Goal: Answer question/provide support: Share knowledge or assist other users

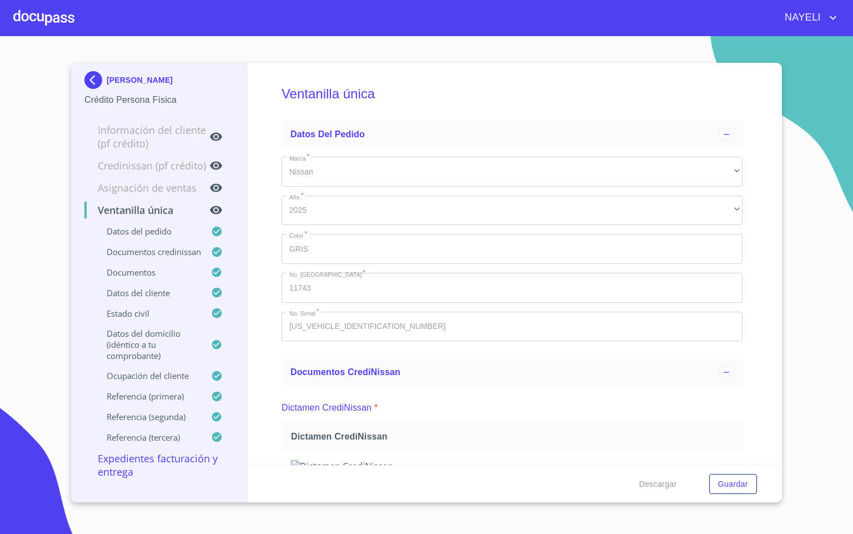
click at [48, 22] on div at bounding box center [43, 18] width 61 height 36
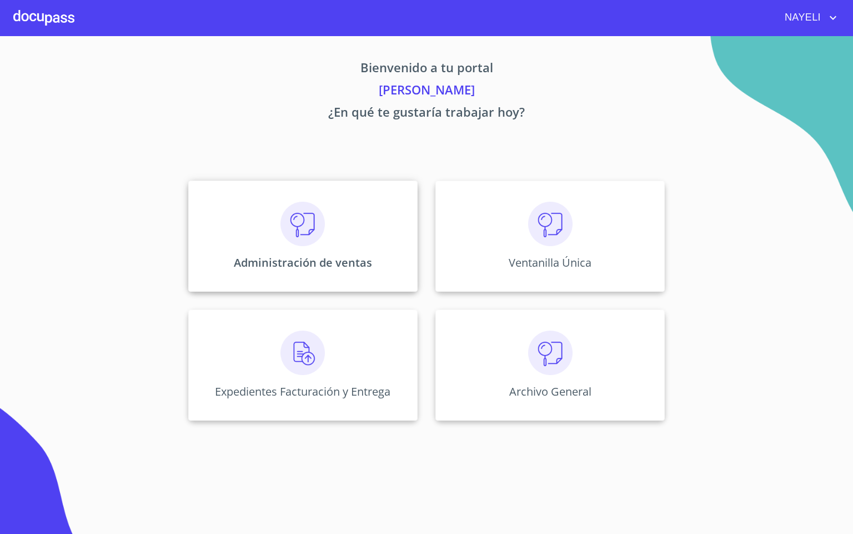
click at [307, 229] on img at bounding box center [303, 224] width 44 height 44
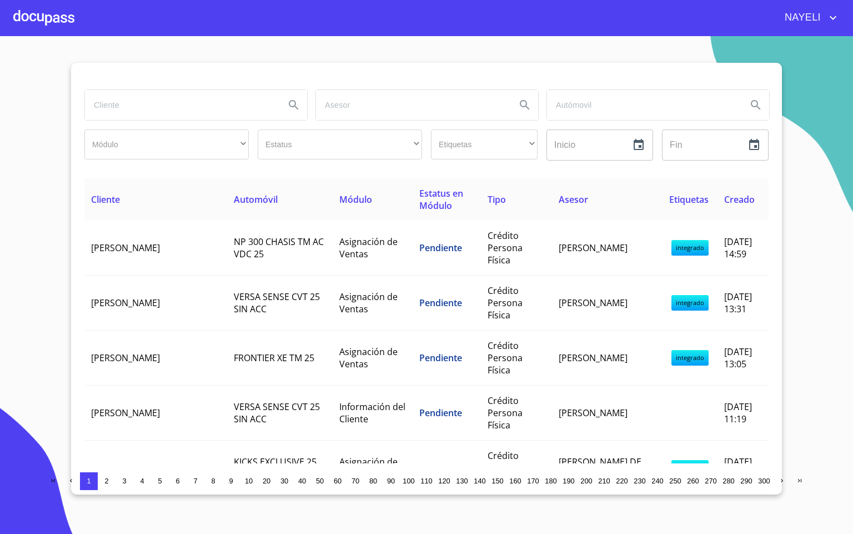
click at [217, 116] on input "search" at bounding box center [180, 105] width 191 height 30
type input "lorena"
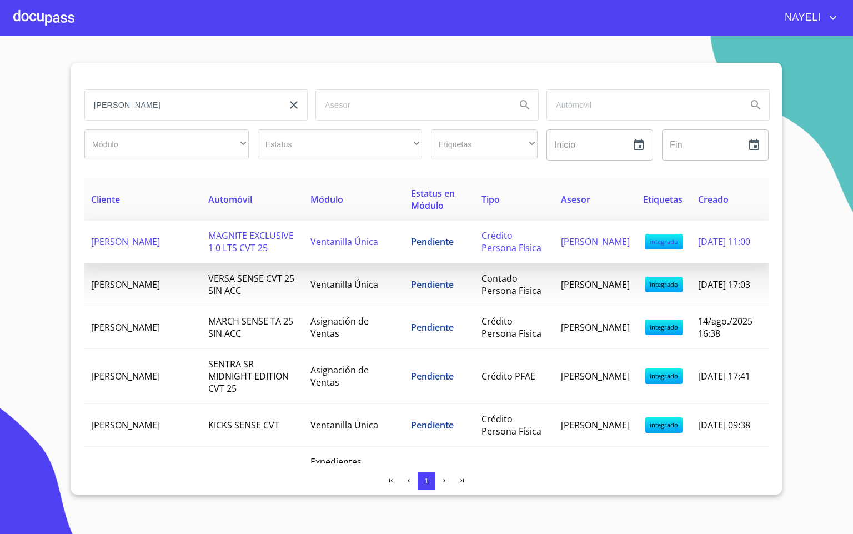
click at [160, 248] on span "LORENA MARIA GONZALEZ QUESADA" at bounding box center [125, 242] width 69 height 12
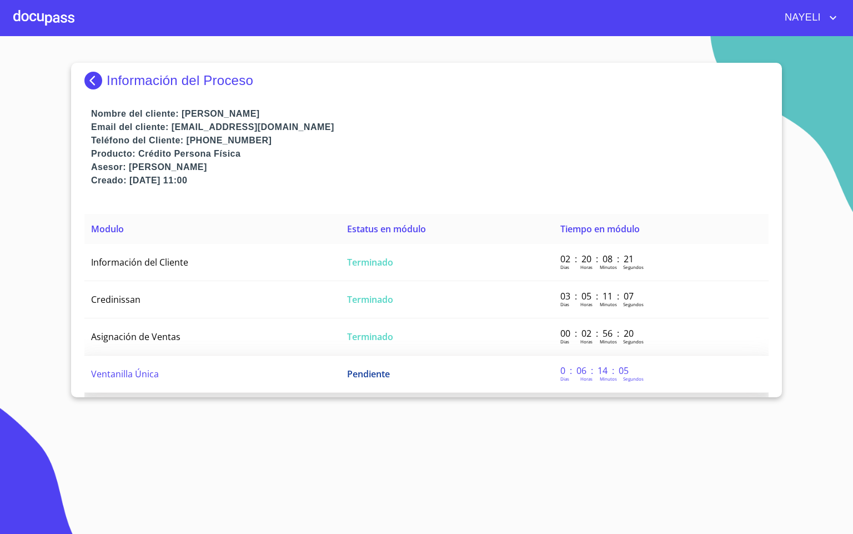
click at [145, 368] on span "Ventanilla Única" at bounding box center [125, 374] width 68 height 12
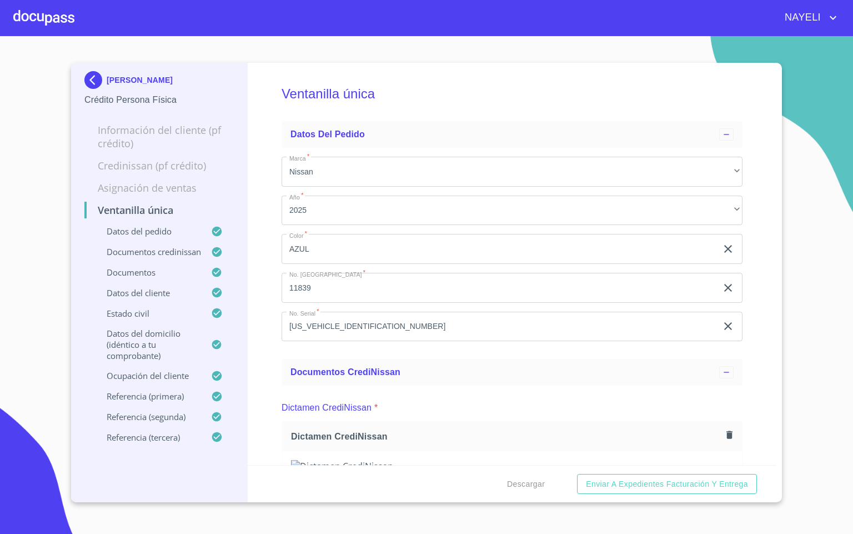
click at [51, 23] on div at bounding box center [43, 18] width 61 height 36
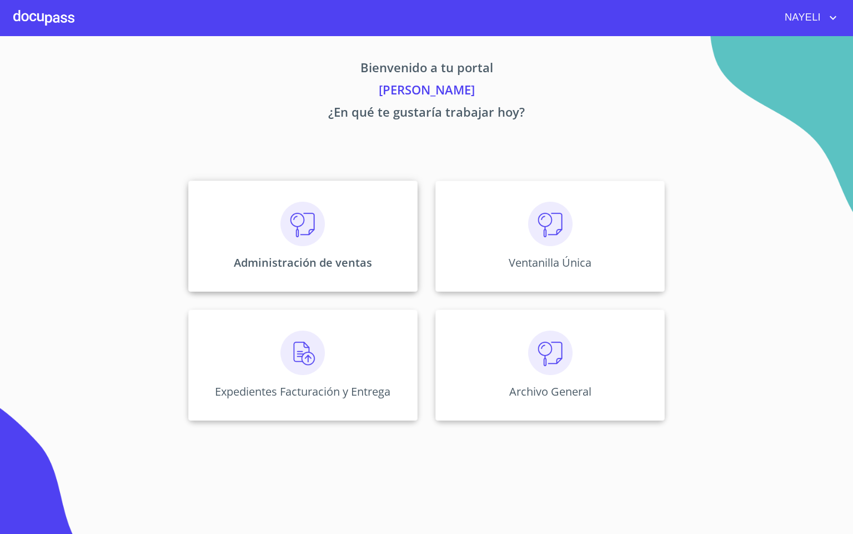
click at [295, 227] on img at bounding box center [303, 224] width 44 height 44
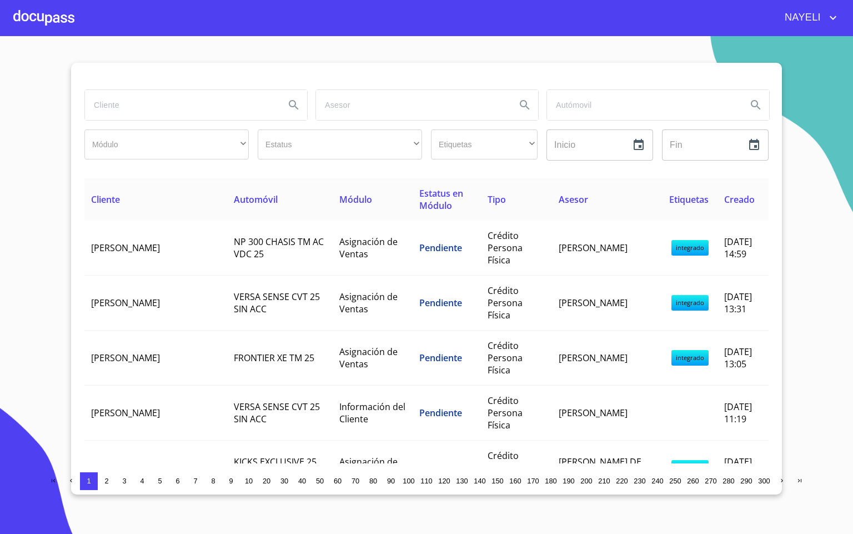
click at [186, 97] on input "search" at bounding box center [180, 105] width 191 height 30
type input "juan sol"
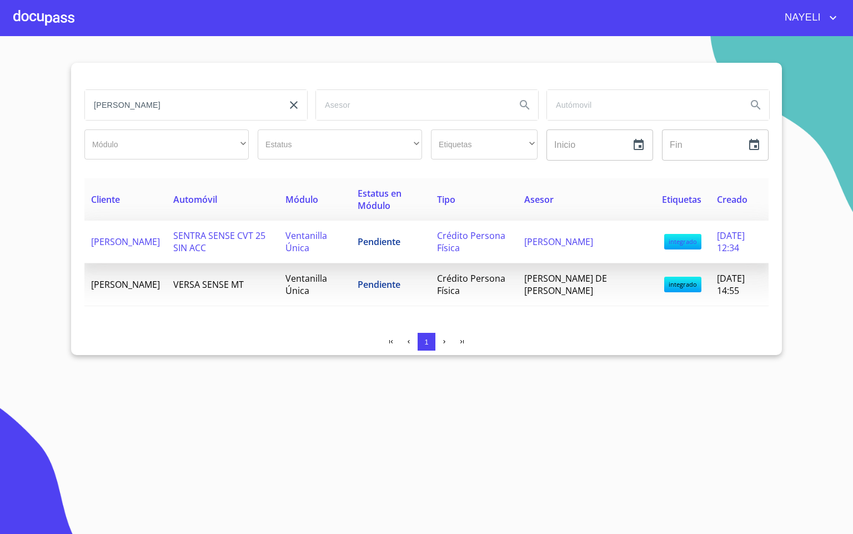
click at [145, 240] on span "JUAN SOLTERO CURIEL" at bounding box center [125, 242] width 69 height 12
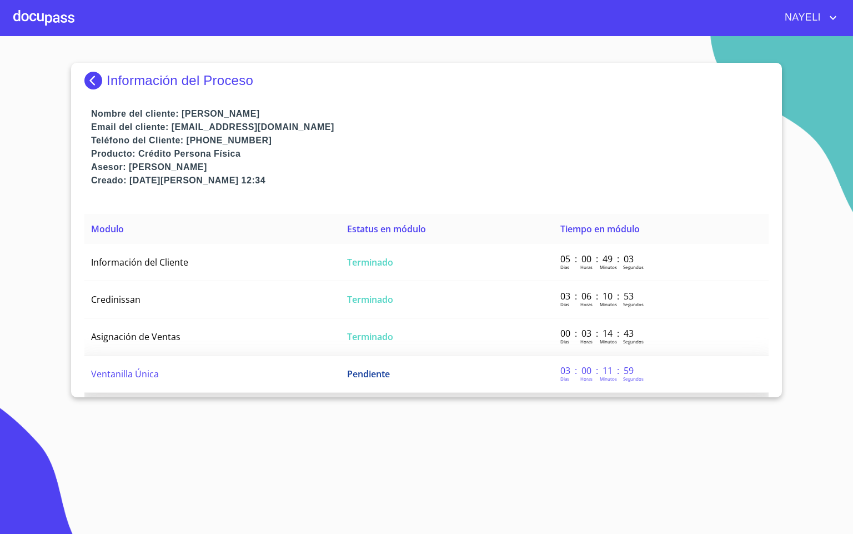
click at [257, 364] on td "Ventanilla Única" at bounding box center [212, 374] width 256 height 37
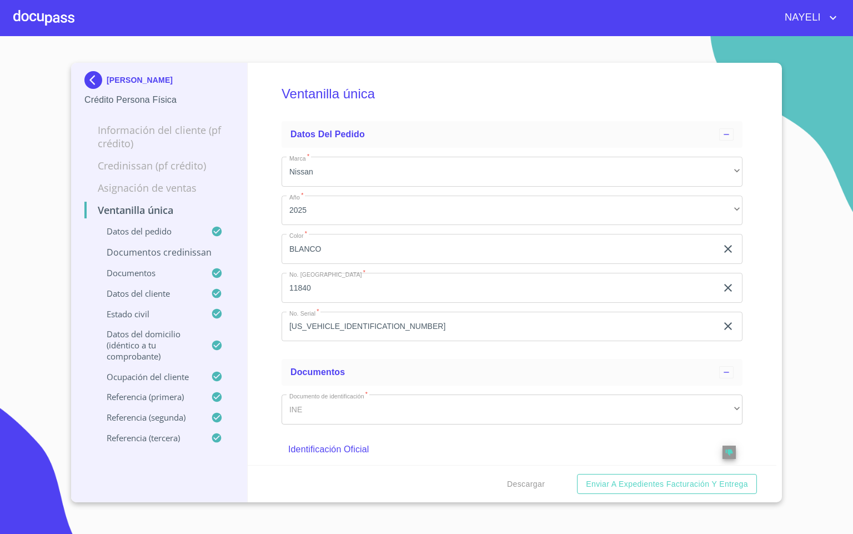
click at [757, 354] on div "Ventanilla única Datos del pedido Marca   * Nissan ​ Año   * 2025 ​ Color   * B…" at bounding box center [512, 264] width 529 height 402
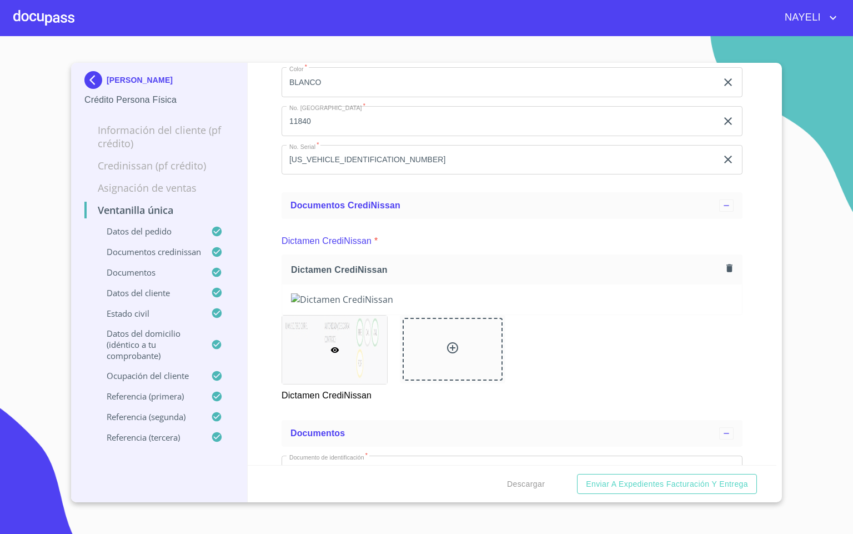
click at [750, 354] on div "Ventanilla única Datos del pedido Marca   * Nissan ​ Año   * 2025 ​ Color   * B…" at bounding box center [512, 264] width 529 height 402
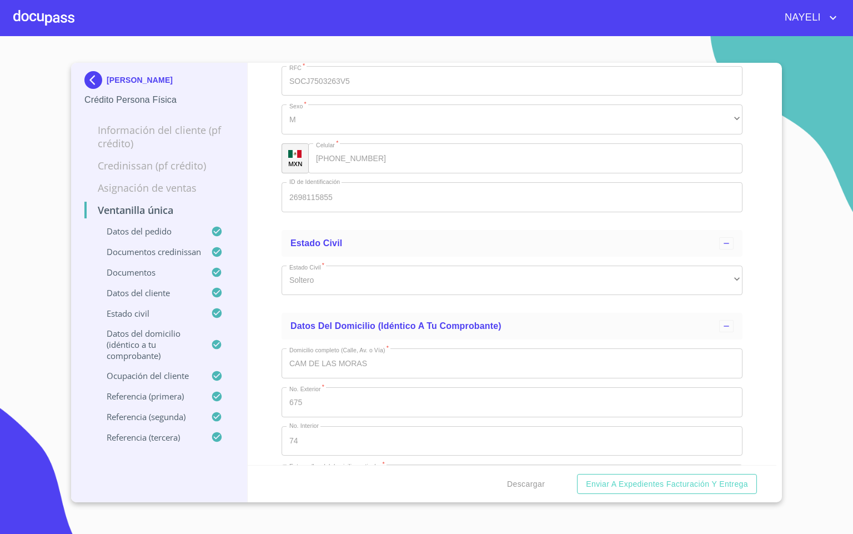
scroll to position [3583, 0]
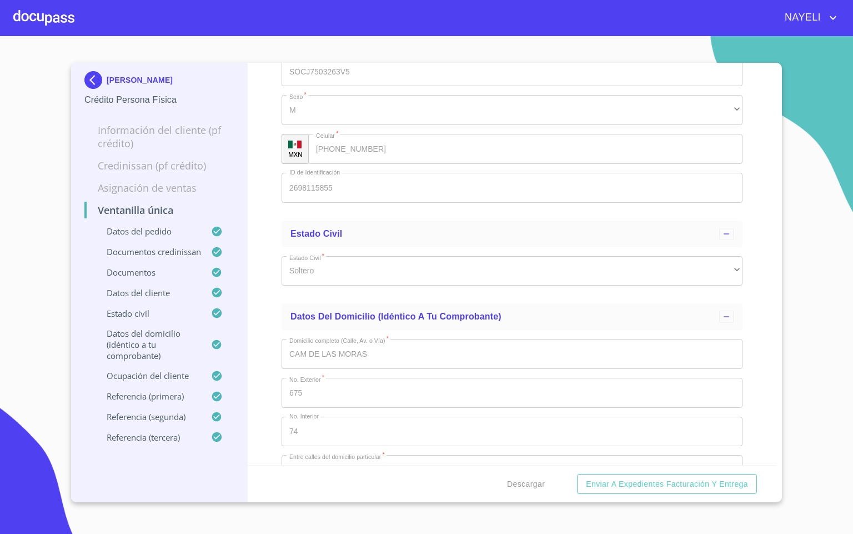
click at [751, 373] on div "Ventanilla única Datos del pedido Marca   * Nissan ​ Año   * 2025 ​ Color   * B…" at bounding box center [512, 264] width 529 height 402
click at [17, 9] on div at bounding box center [43, 18] width 61 height 36
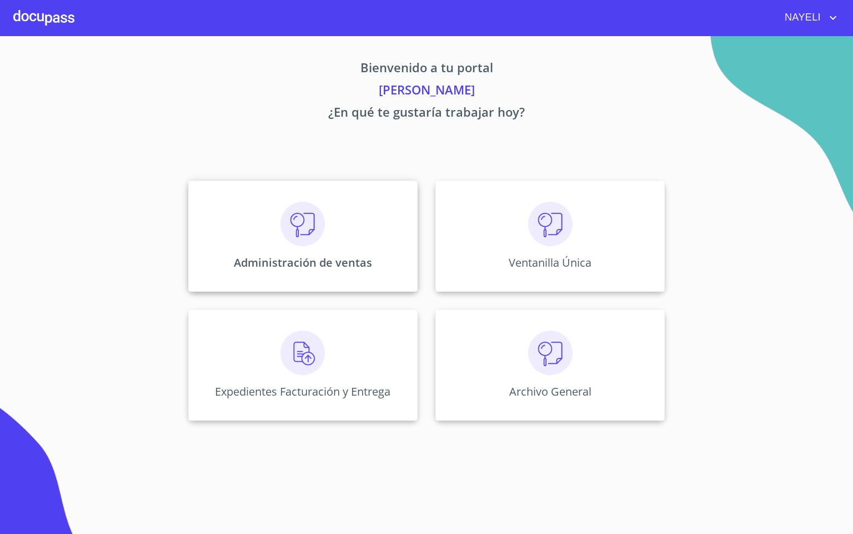
click at [280, 256] on p "Administración de ventas" at bounding box center [303, 262] width 138 height 15
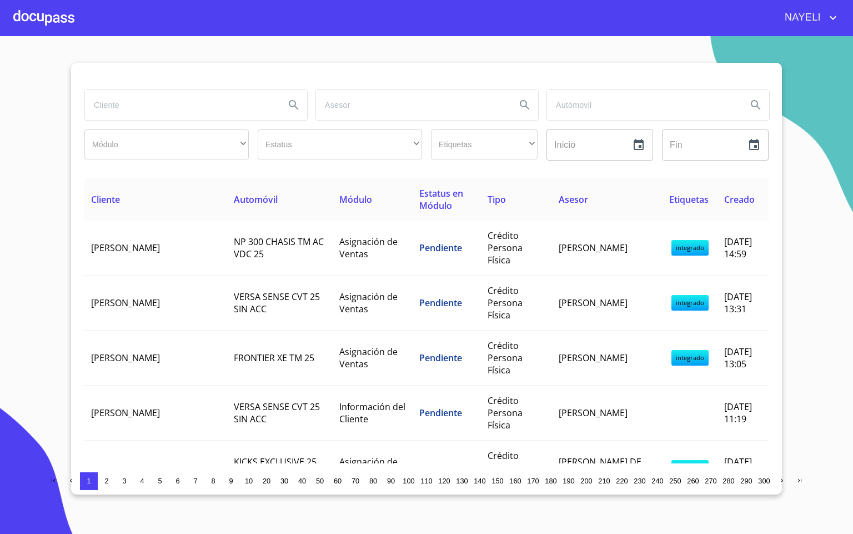
click at [201, 110] on input "search" at bounding box center [180, 105] width 191 height 30
type input "alexia"
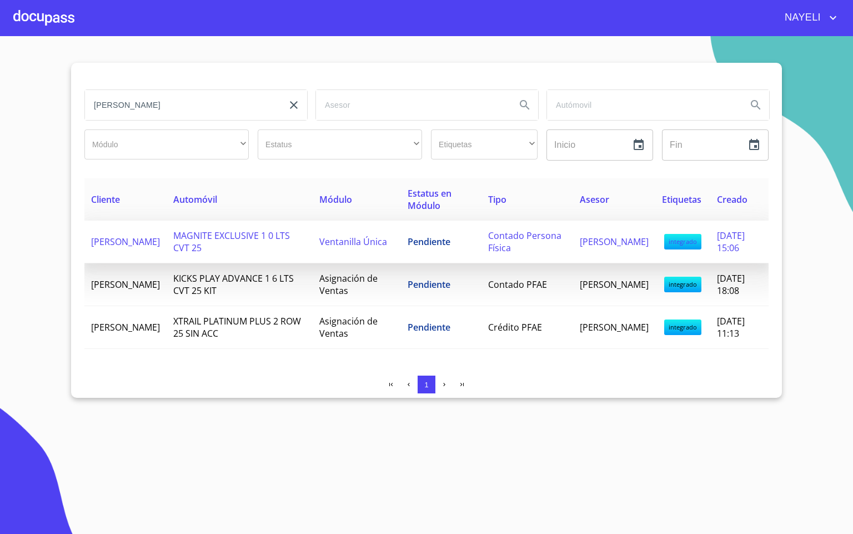
click at [135, 248] on span "ALEXIA MARQUEZ VELAZQUEZ" at bounding box center [125, 242] width 69 height 12
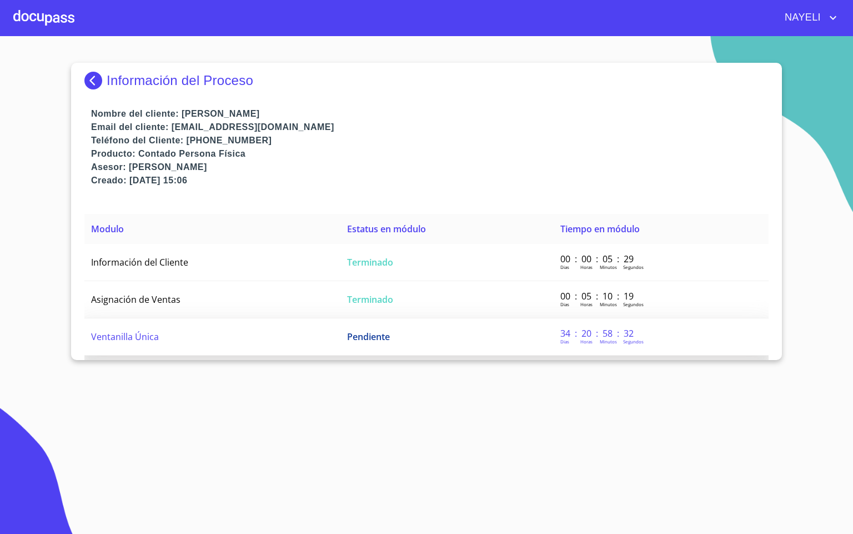
click at [166, 338] on td "Ventanilla Única" at bounding box center [212, 336] width 256 height 37
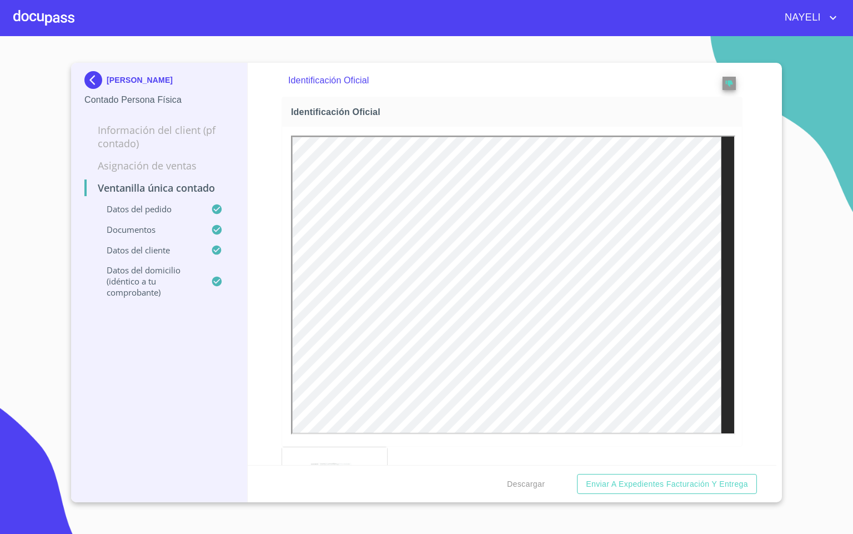
scroll to position [417, 0]
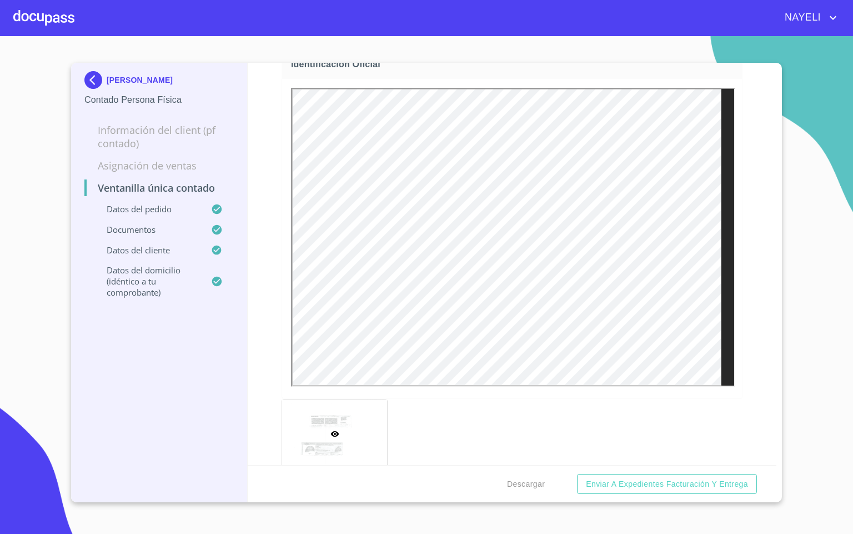
click at [760, 346] on div "Ventanilla única contado Datos del pedido Marca   * Nissan ​ Año   * 2025 ​ Col…" at bounding box center [512, 264] width 529 height 402
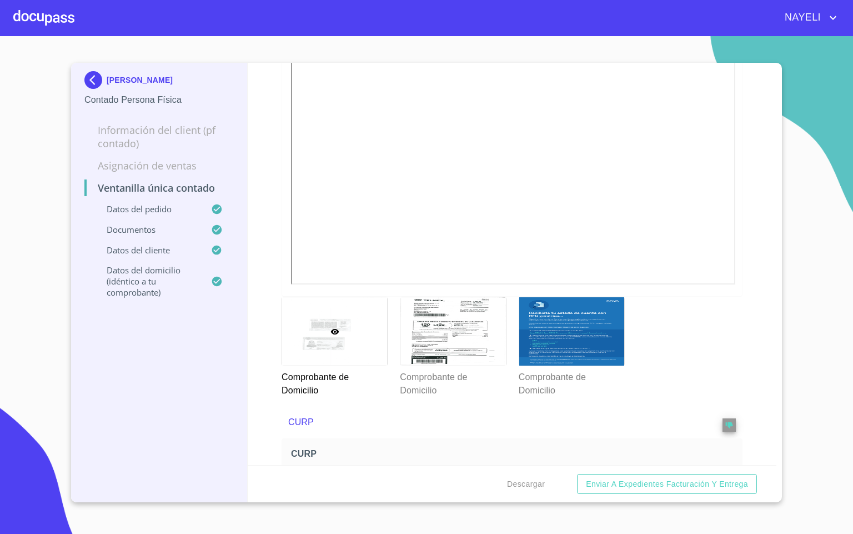
scroll to position [1000, 0]
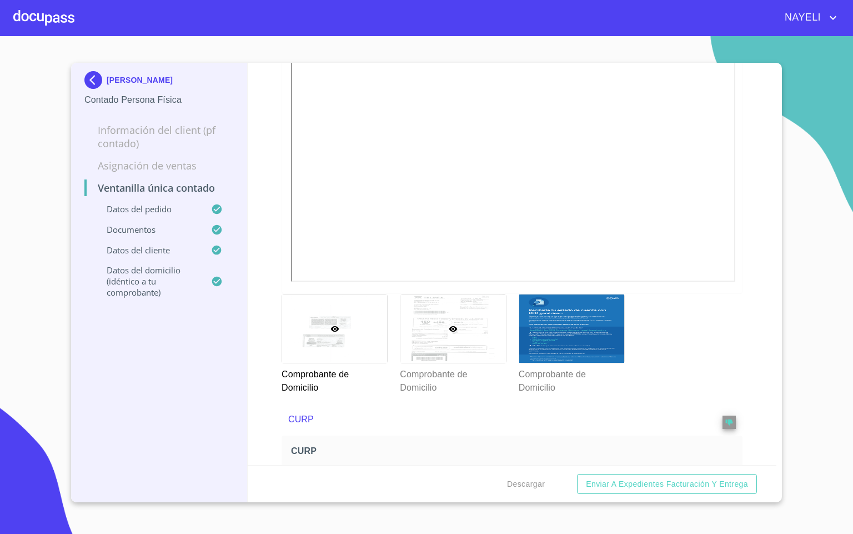
click at [457, 322] on div at bounding box center [453, 328] width 105 height 68
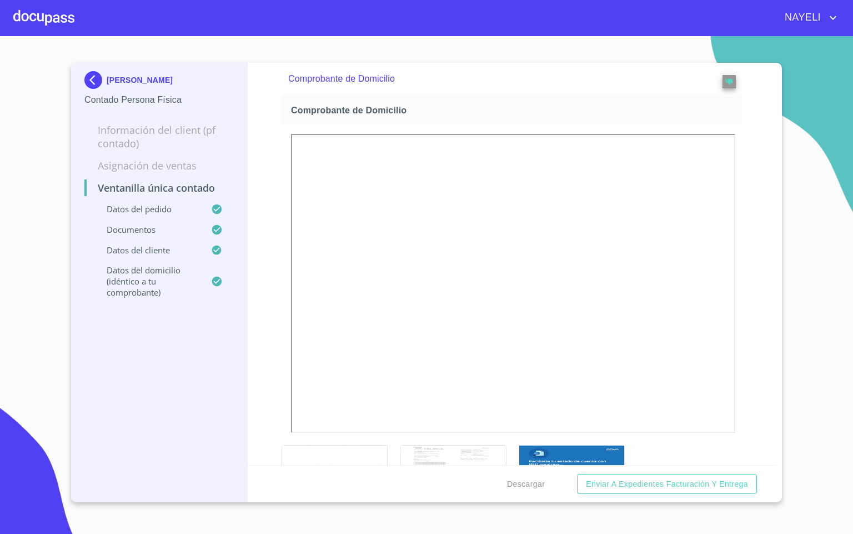
scroll to position [8, 0]
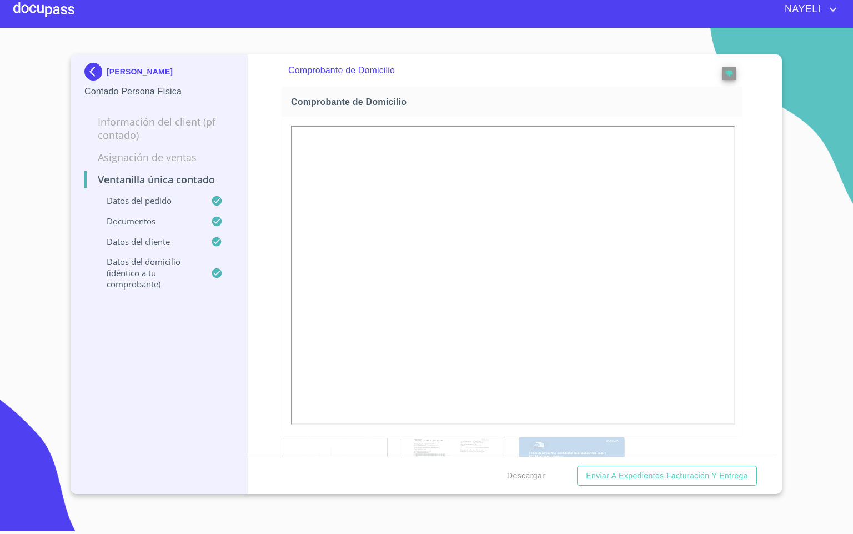
click at [549, 443] on div at bounding box center [571, 471] width 105 height 68
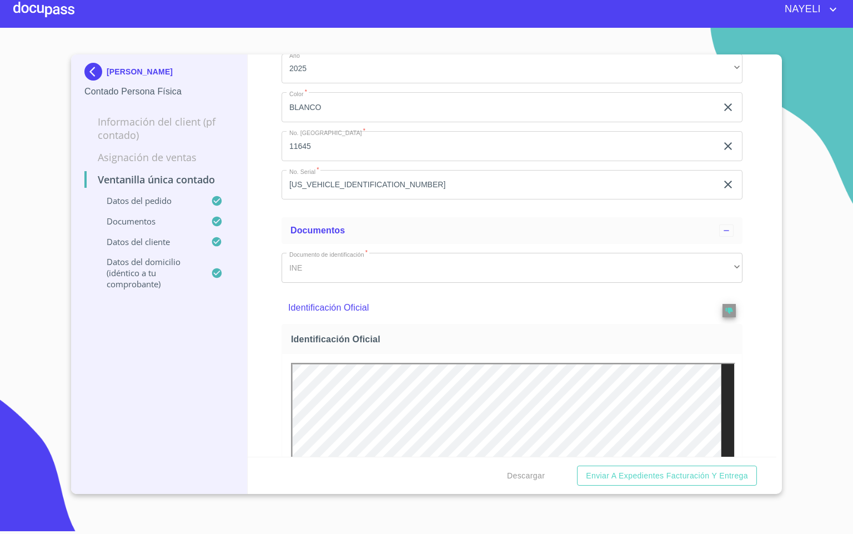
scroll to position [99, 0]
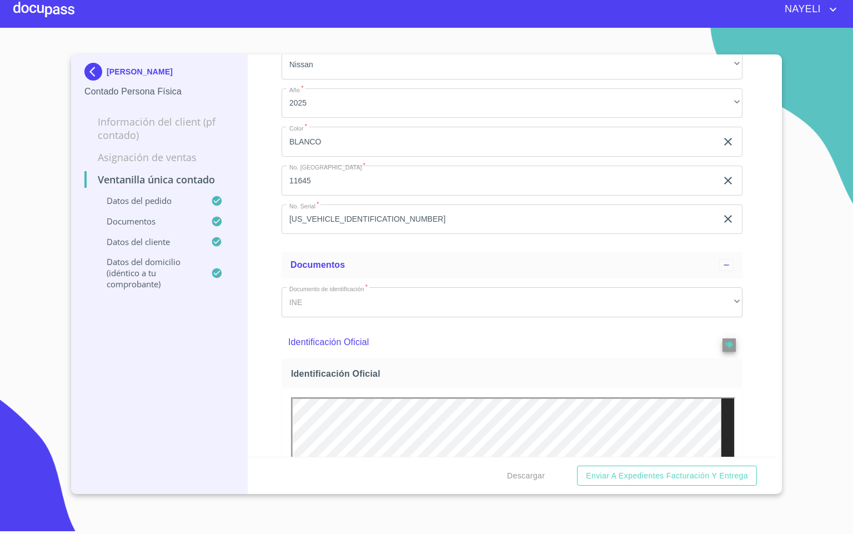
click at [23, 15] on div at bounding box center [43, 10] width 61 height 36
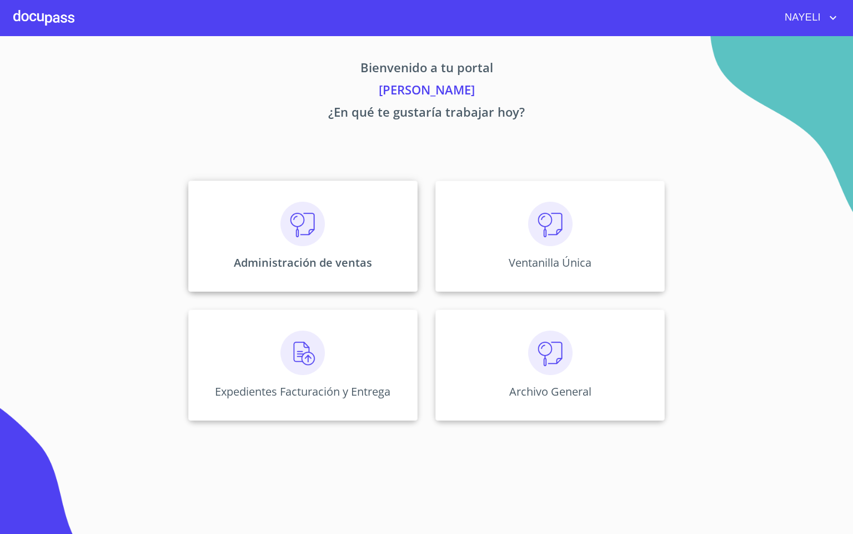
click at [276, 241] on div "Administración de ventas" at bounding box center [302, 236] width 229 height 111
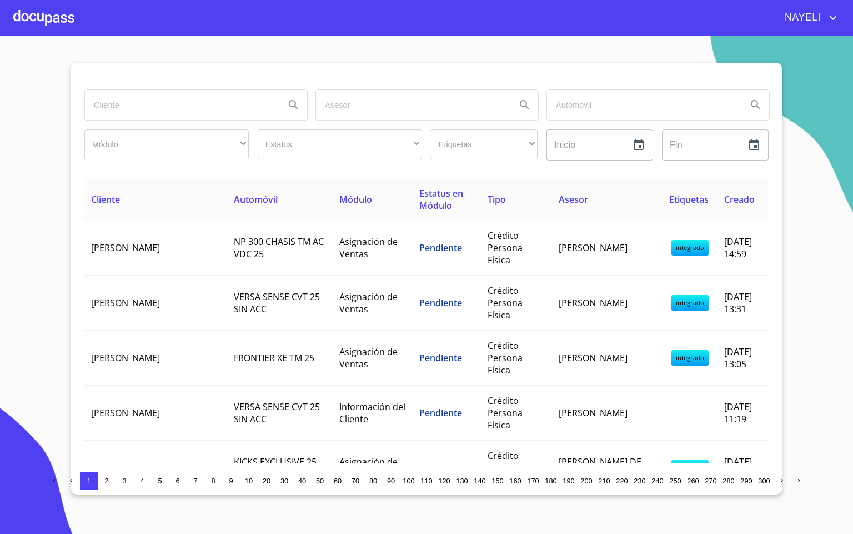
click at [172, 109] on input "search" at bounding box center [180, 105] width 191 height 30
type input "chic"
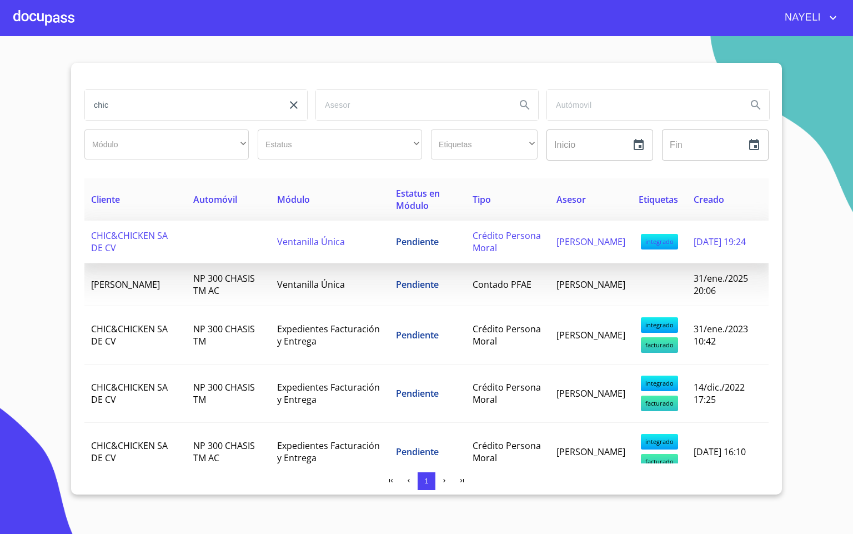
click at [122, 244] on td "CHIC&CHICKEN SA DE CV" at bounding box center [135, 242] width 102 height 43
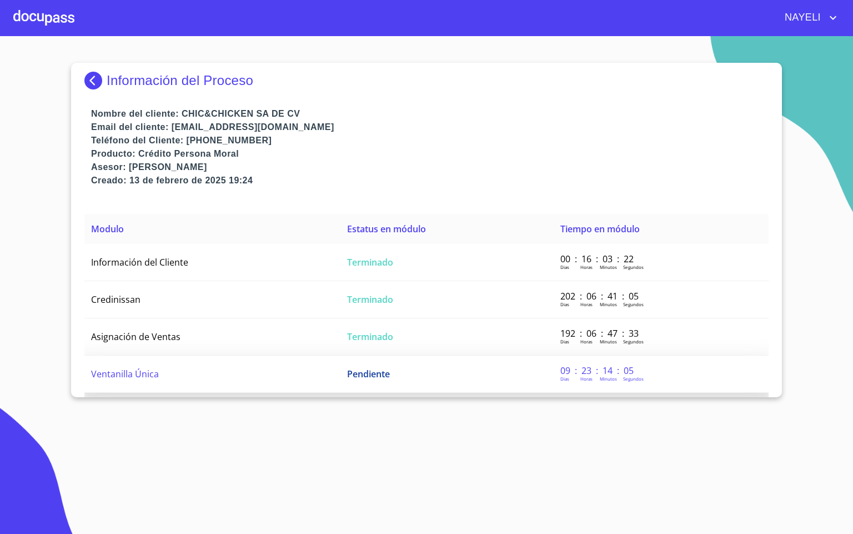
click at [285, 377] on td "Ventanilla Única" at bounding box center [212, 374] width 256 height 37
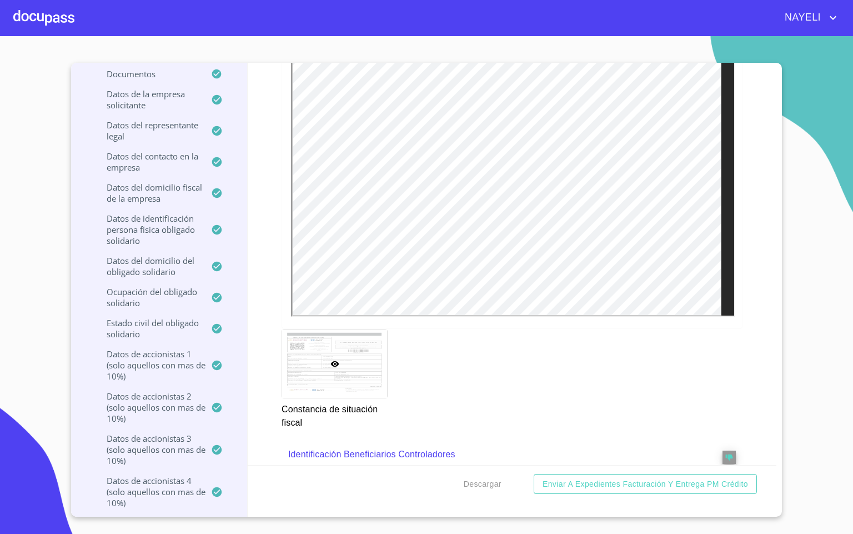
scroll to position [6750, 0]
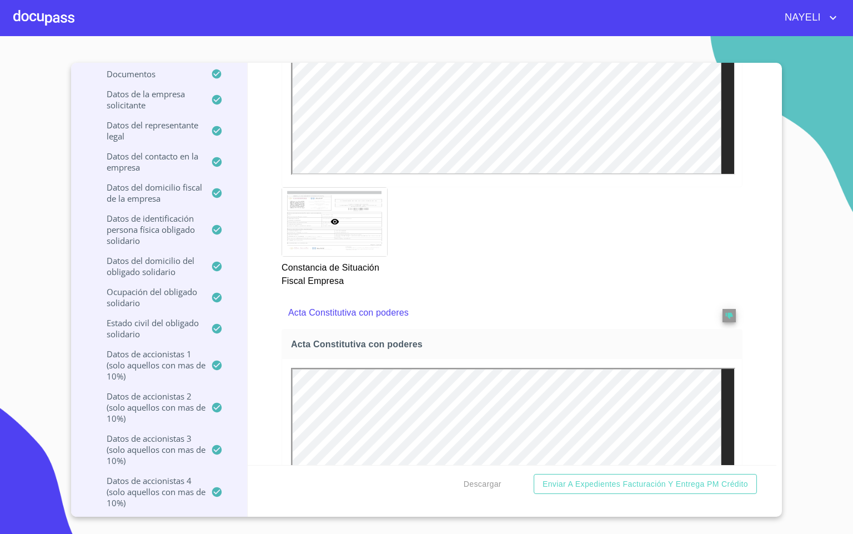
scroll to position [3250, 0]
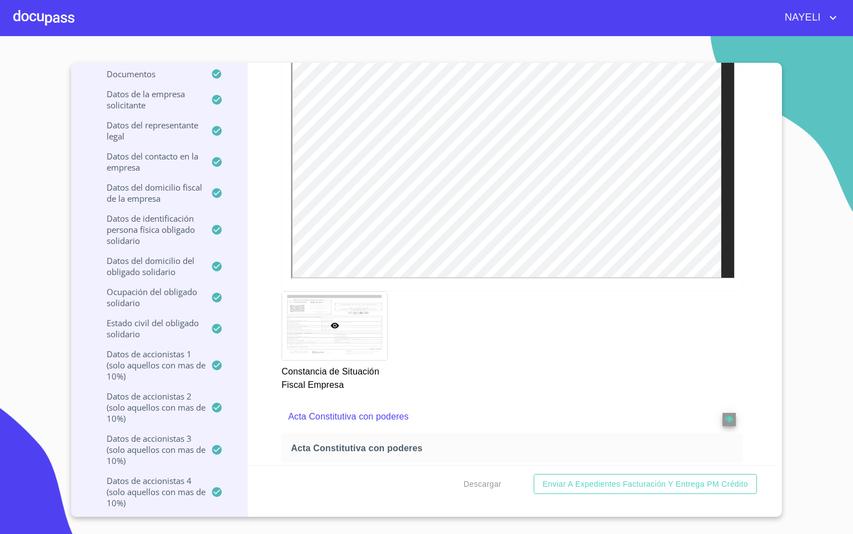
click at [35, 26] on div at bounding box center [43, 18] width 61 height 36
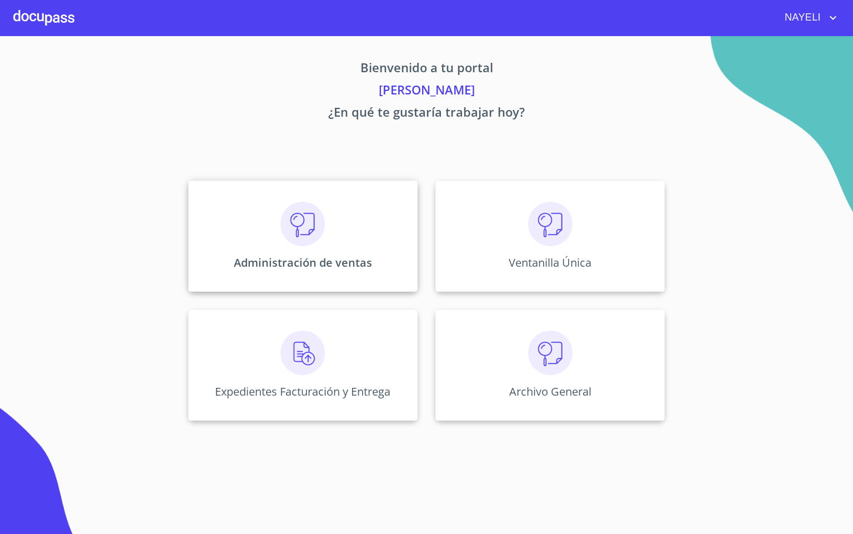
click at [304, 226] on img at bounding box center [303, 224] width 44 height 44
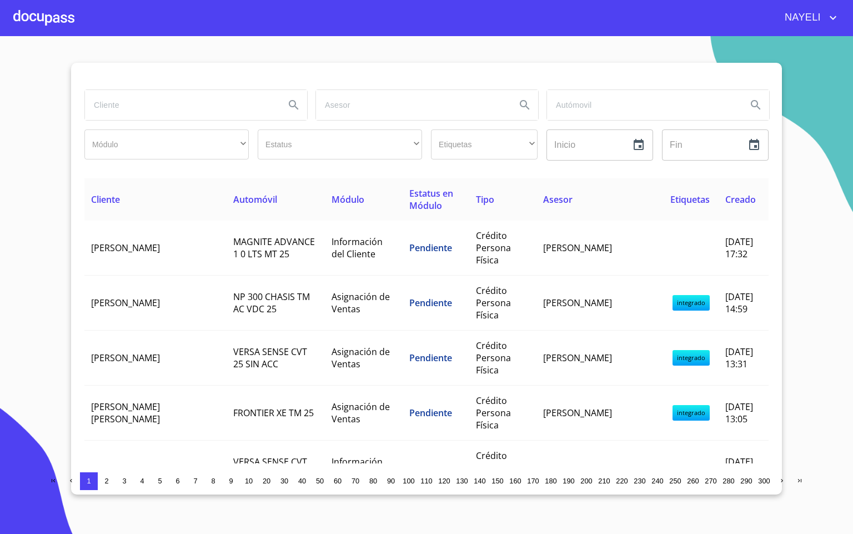
click at [116, 107] on input "search" at bounding box center [180, 105] width 191 height 30
type input "angel ad"
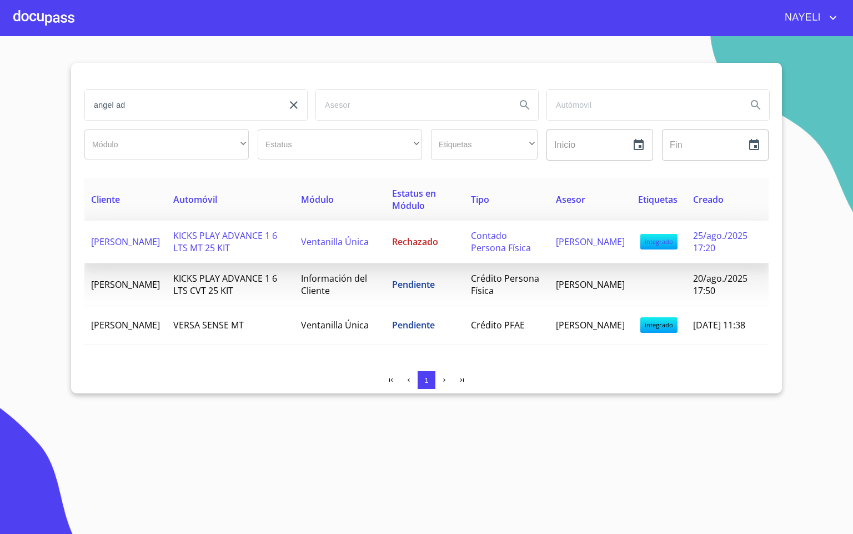
click at [212, 235] on span "KICKS PLAY ADVANCE 1 6 LTS MT 25 KIT" at bounding box center [225, 241] width 104 height 24
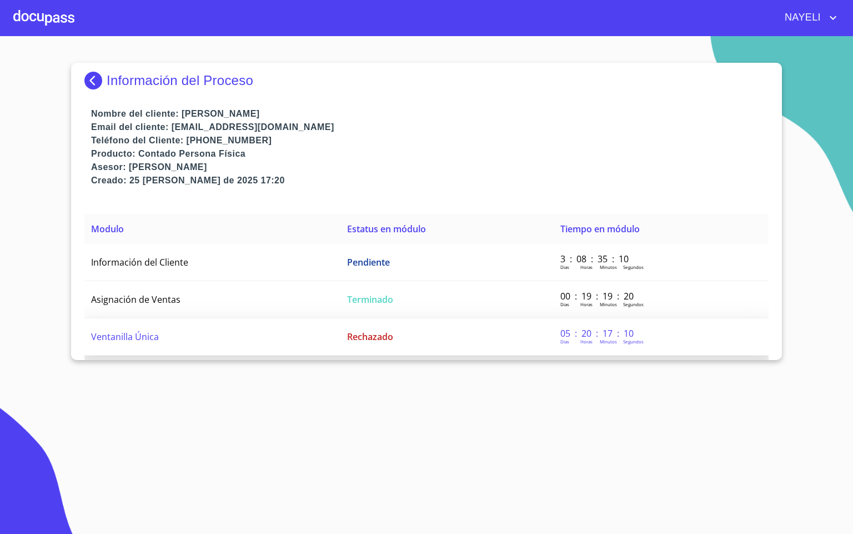
click at [197, 343] on td "Ventanilla Única" at bounding box center [212, 336] width 256 height 37
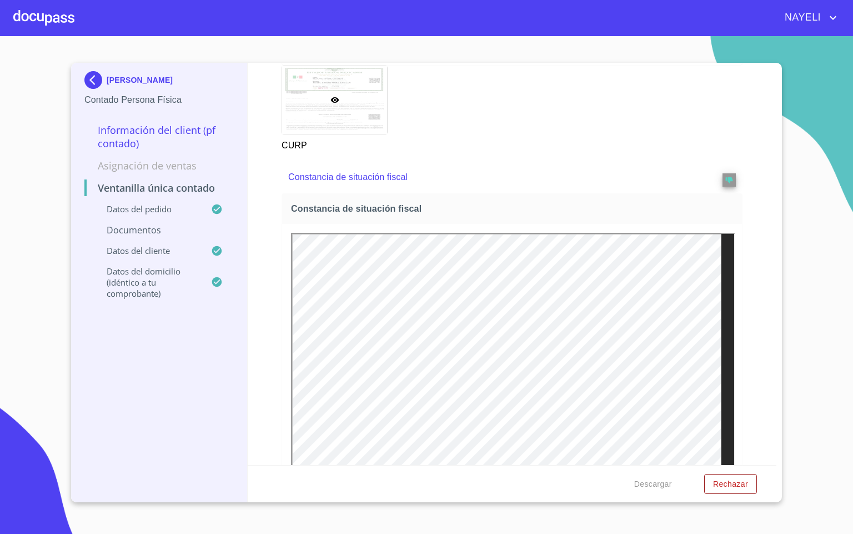
scroll to position [1667, 0]
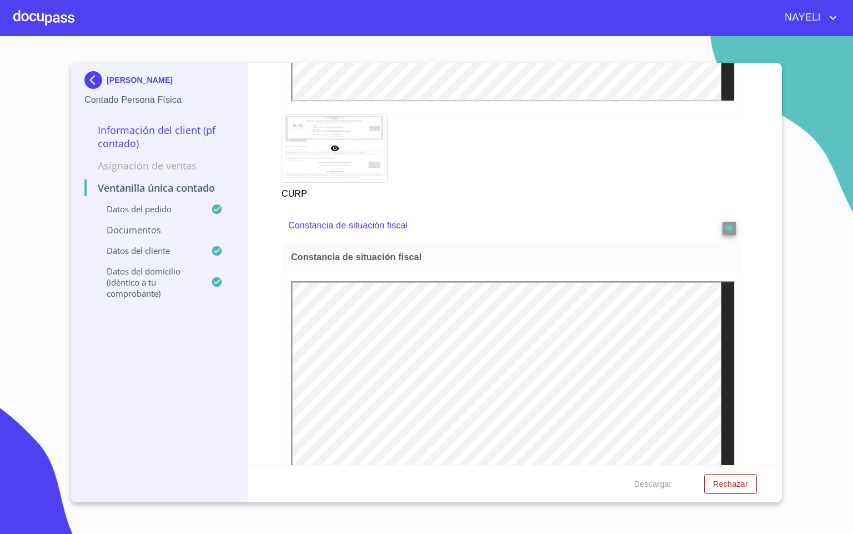
click at [46, 17] on div at bounding box center [43, 18] width 61 height 36
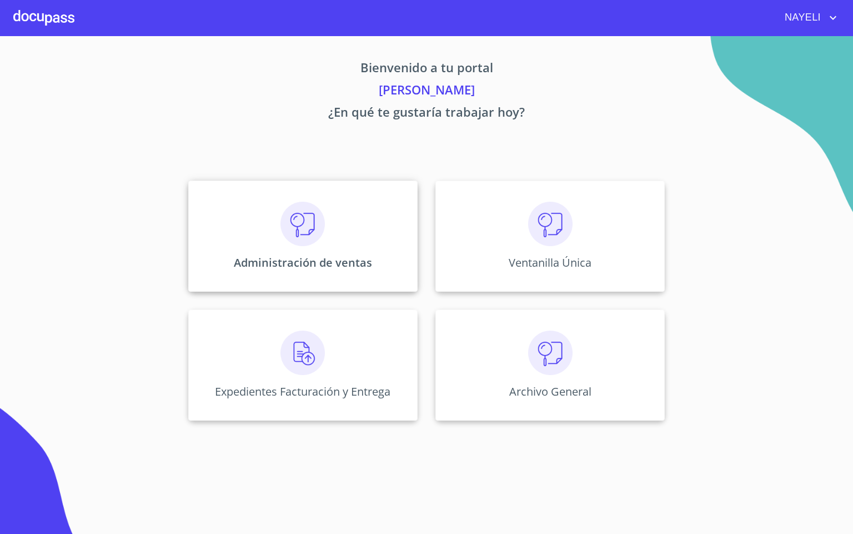
click at [264, 248] on div "Administración de ventas" at bounding box center [302, 236] width 229 height 111
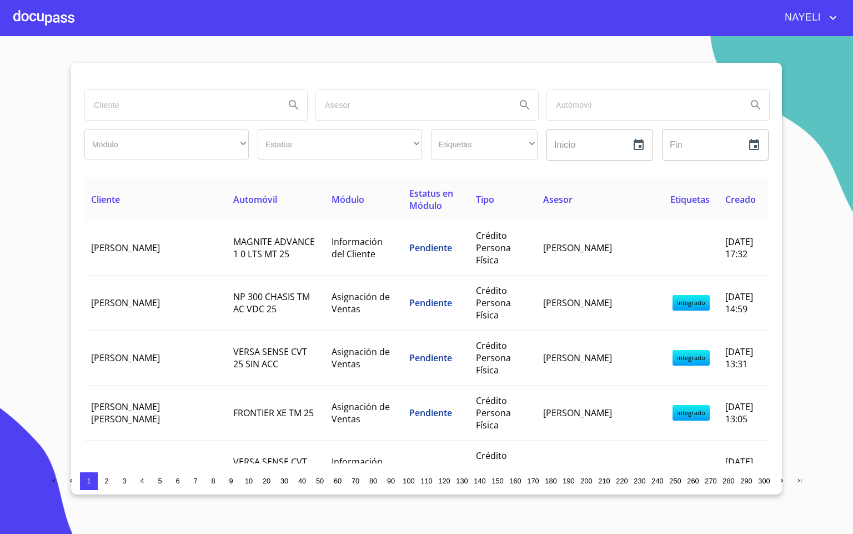
click at [161, 112] on input "search" at bounding box center [180, 105] width 191 height 30
type input "ta de"
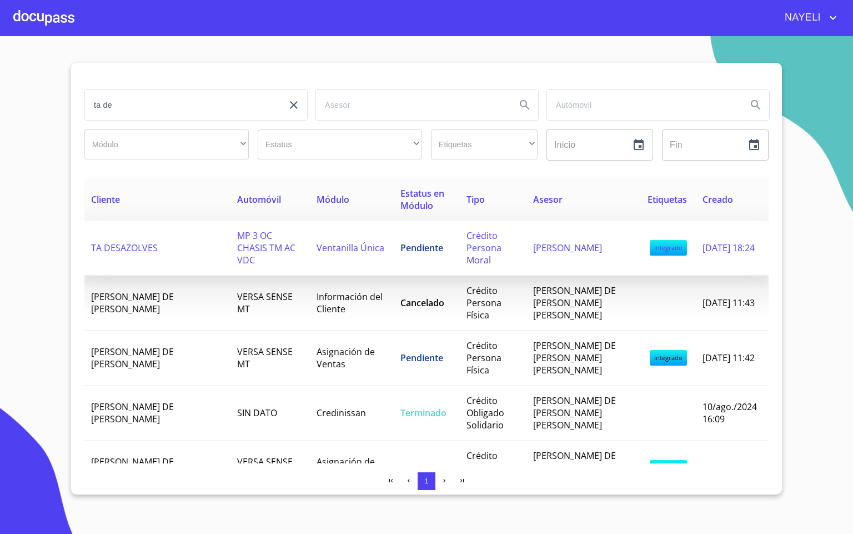
click at [167, 242] on td "TA DESAZOLVES" at bounding box center [157, 248] width 146 height 55
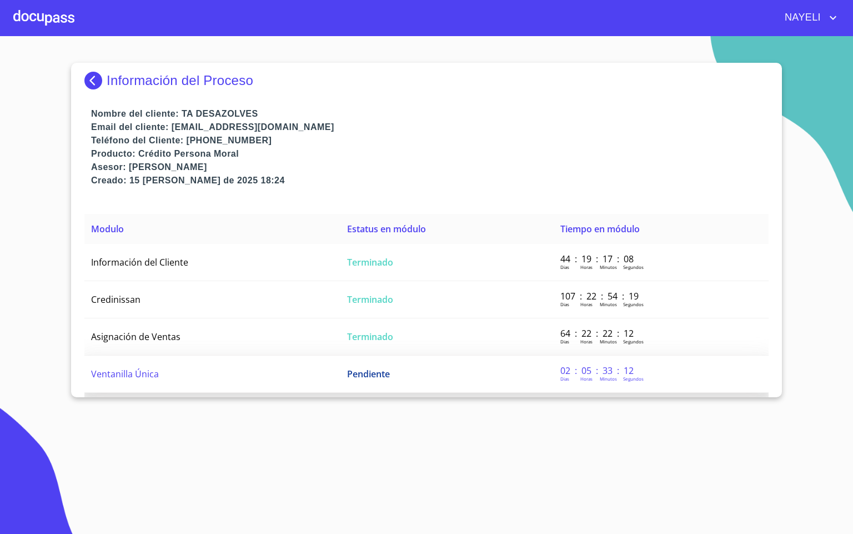
click at [233, 382] on td "Ventanilla Única" at bounding box center [212, 374] width 256 height 37
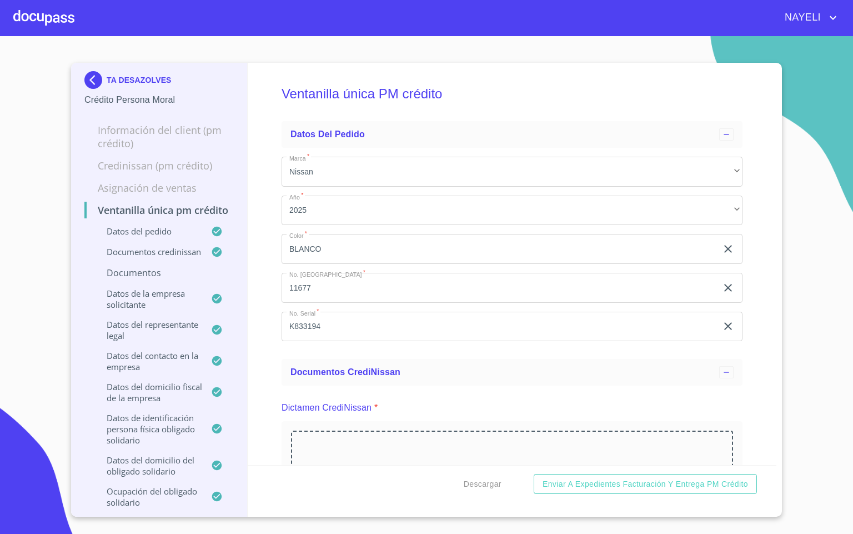
click at [267, 407] on div "Ventanilla única PM crédito Datos del pedido Marca   * Nissan ​ Año   * 2025 ​ …" at bounding box center [512, 264] width 529 height 402
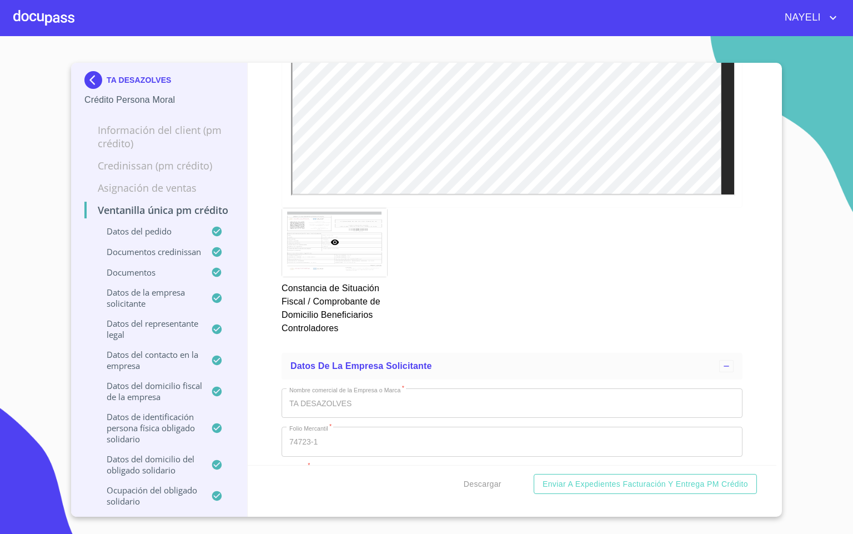
scroll to position [8000, 0]
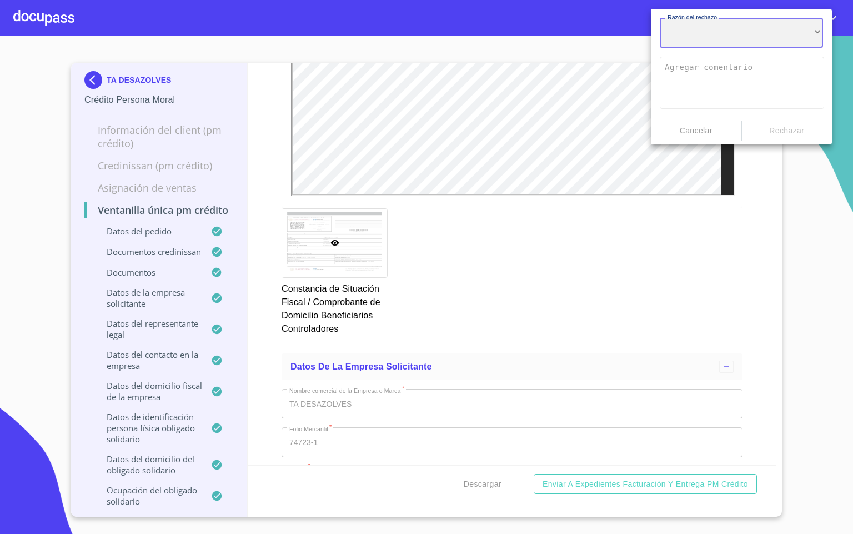
click at [732, 32] on div "​" at bounding box center [741, 33] width 163 height 30
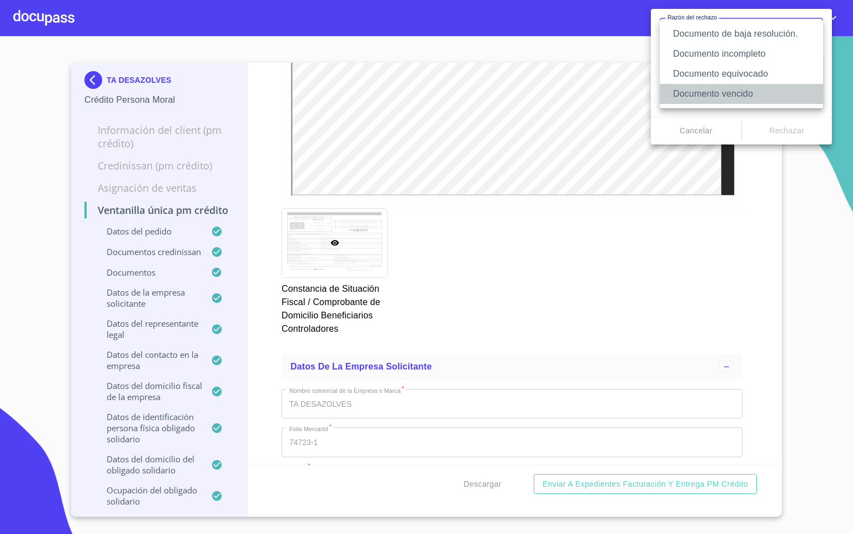
click at [746, 98] on li "Documento vencido" at bounding box center [741, 94] width 163 height 20
type textarea "Favor de enviar de nuevo documento con fecha no mayor a 60 días, puede ser foto…"
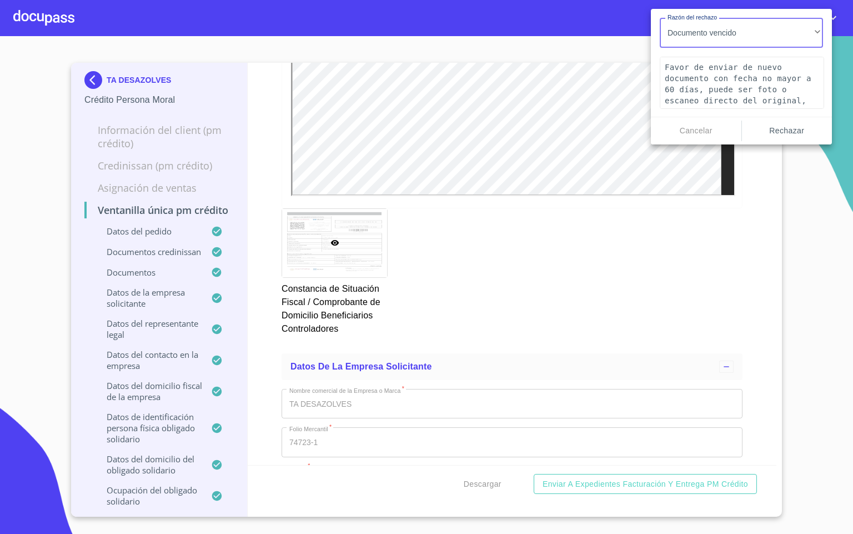
click at [777, 135] on span "Rechazar" at bounding box center [788, 131] width 82 height 14
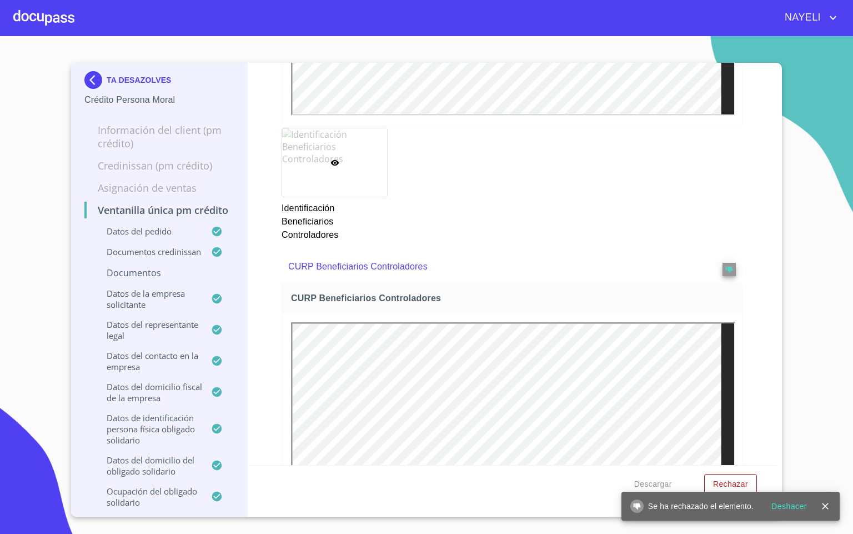
scroll to position [6583, 0]
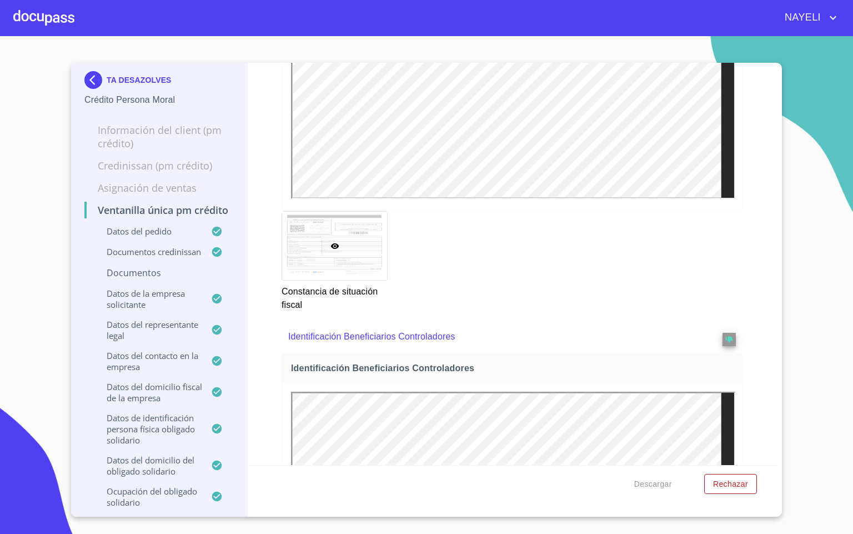
scroll to position [6500, 0]
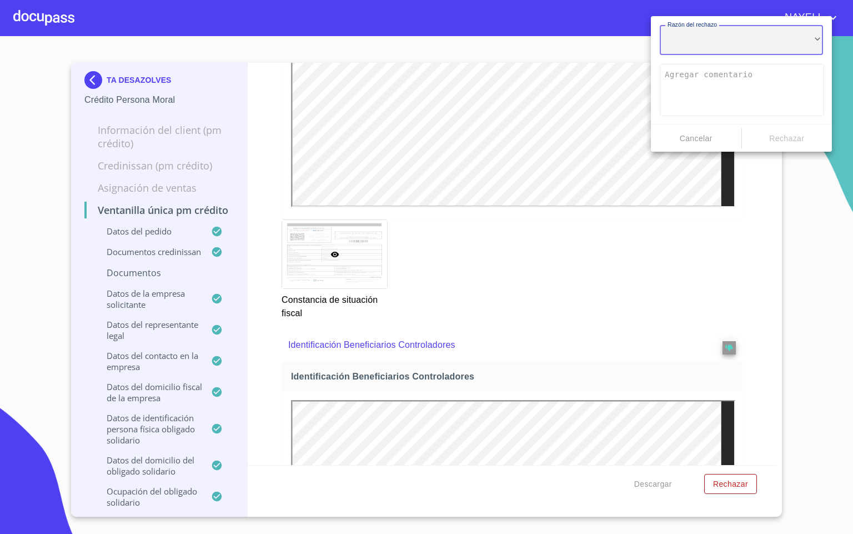
click at [703, 48] on div "​" at bounding box center [741, 40] width 163 height 30
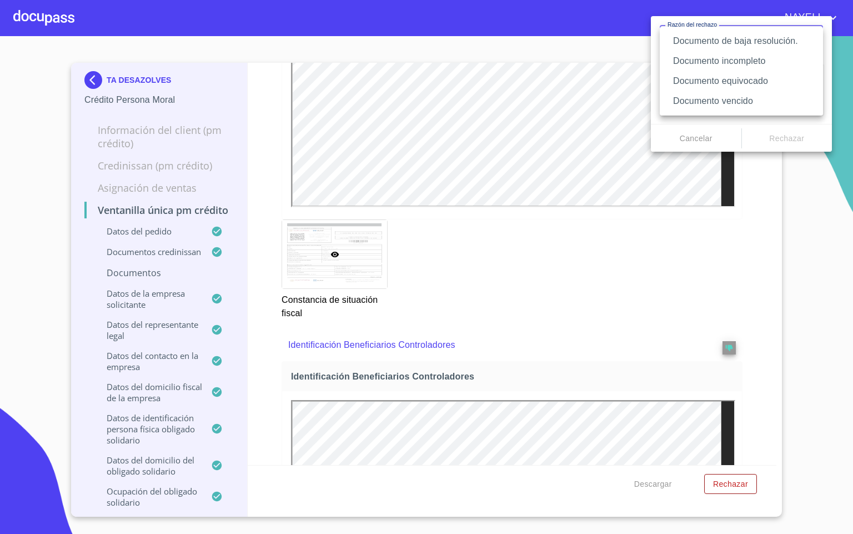
click at [731, 99] on li "Documento vencido" at bounding box center [741, 101] width 163 height 20
type textarea "Favor de enviar de nuevo documento con fecha no mayor a 60 días, puede ser foto…"
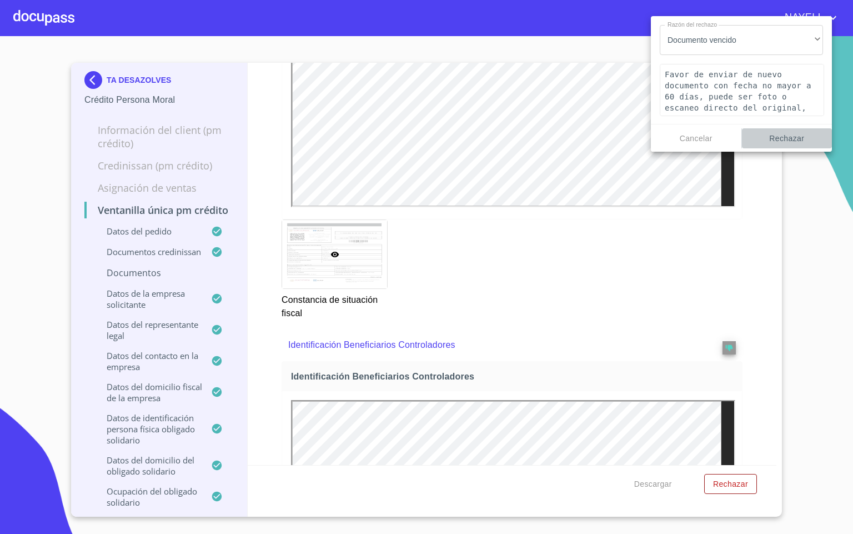
click at [778, 142] on span "Rechazar" at bounding box center [788, 139] width 82 height 14
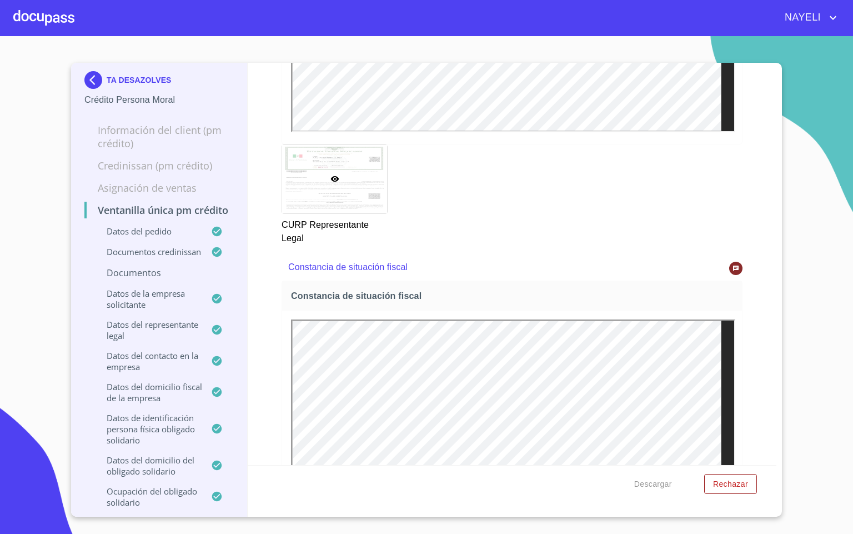
scroll to position [6000, 0]
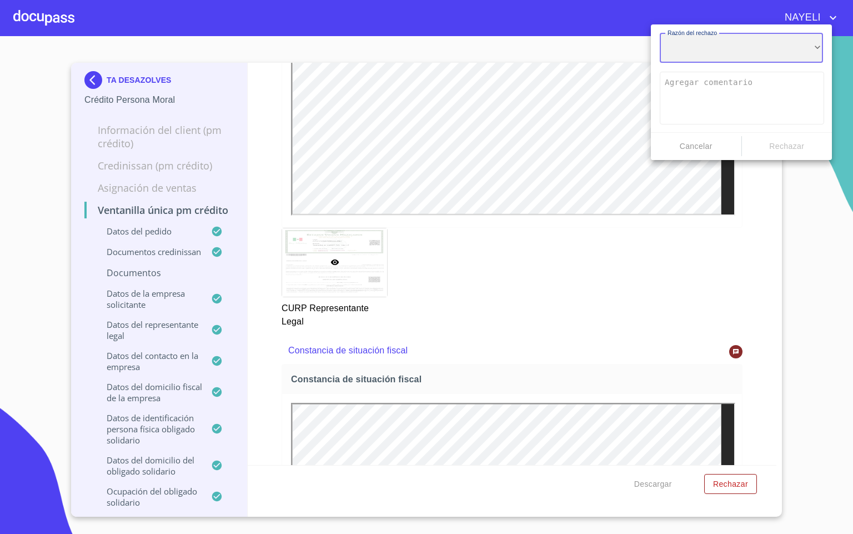
click at [750, 53] on div "​" at bounding box center [741, 48] width 163 height 30
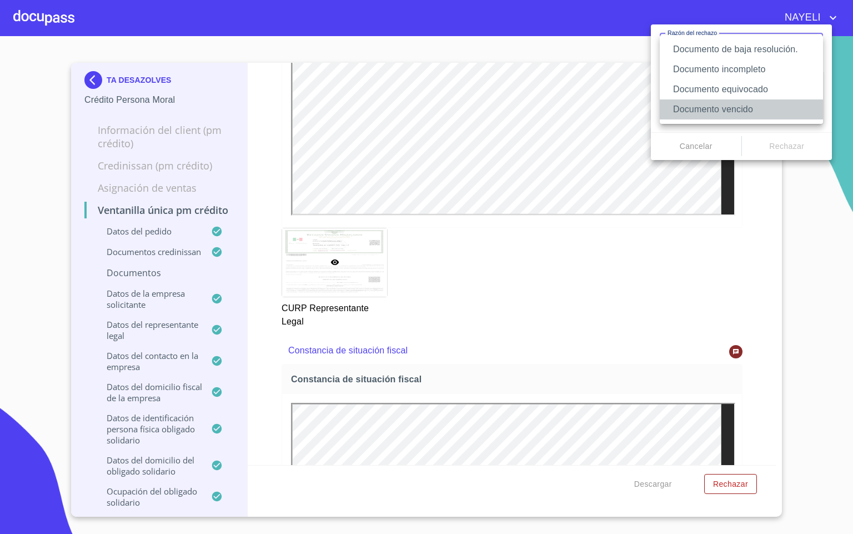
click at [739, 112] on li "Documento vencido" at bounding box center [741, 109] width 163 height 20
type textarea "Favor de enviar de nuevo documento con fecha no mayor a 60 días, puede ser foto…"
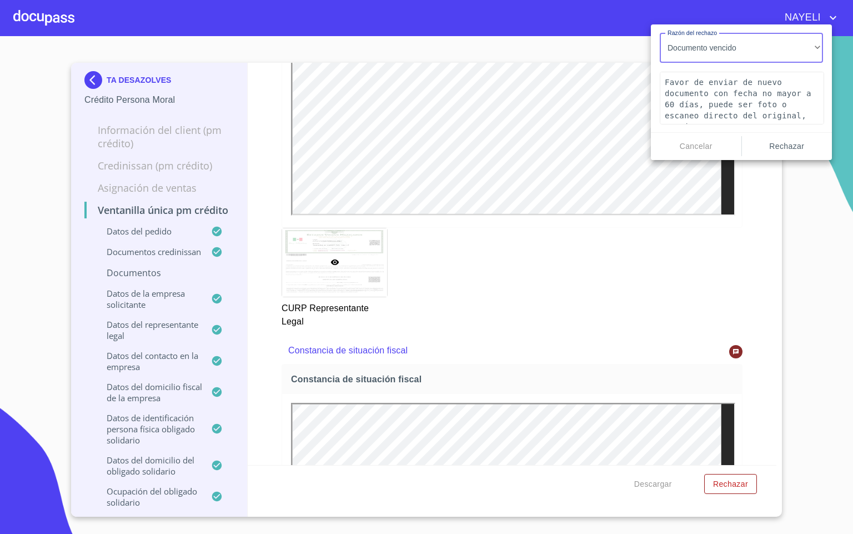
click at [778, 139] on span "Rechazar" at bounding box center [788, 146] width 82 height 14
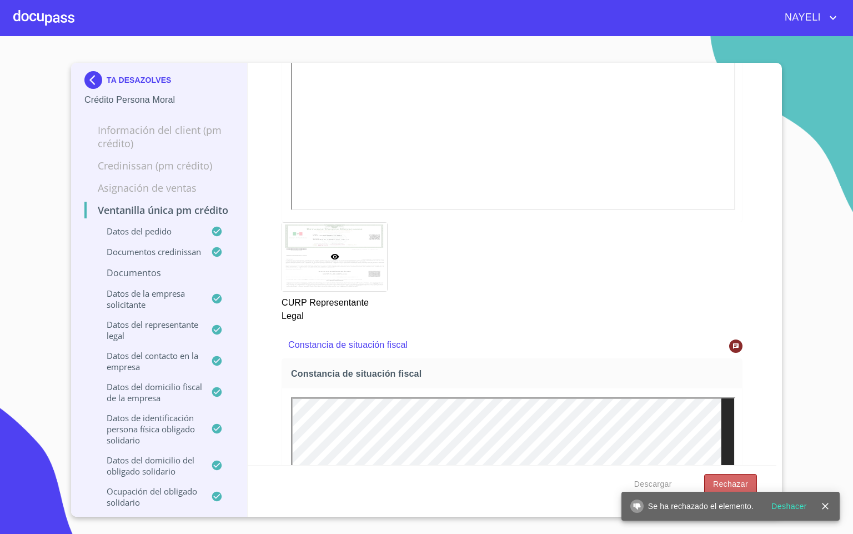
click at [732, 479] on span "Rechazar" at bounding box center [730, 484] width 35 height 14
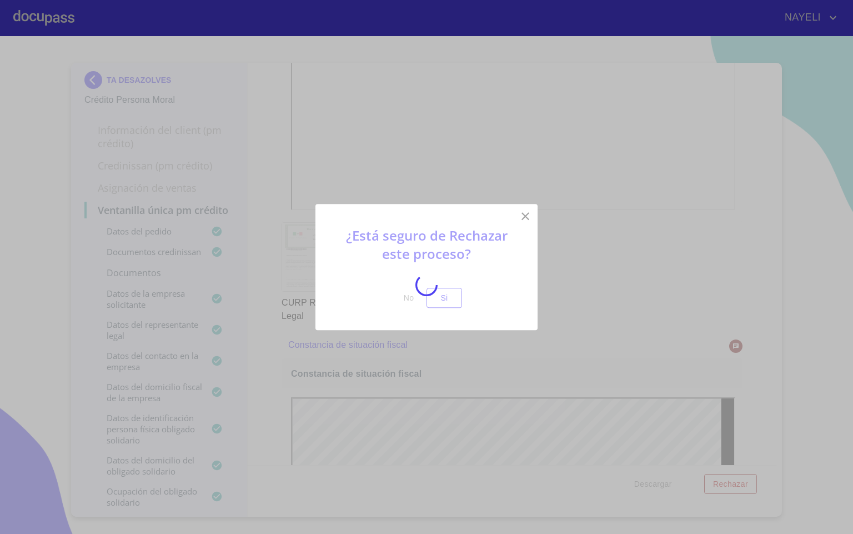
scroll to position [3250, 0]
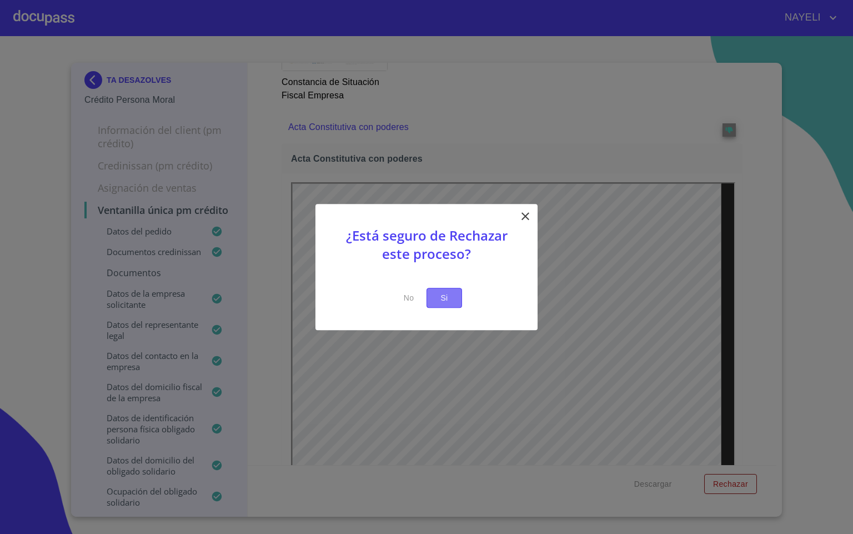
click at [447, 296] on span "Si" at bounding box center [445, 298] width 18 height 14
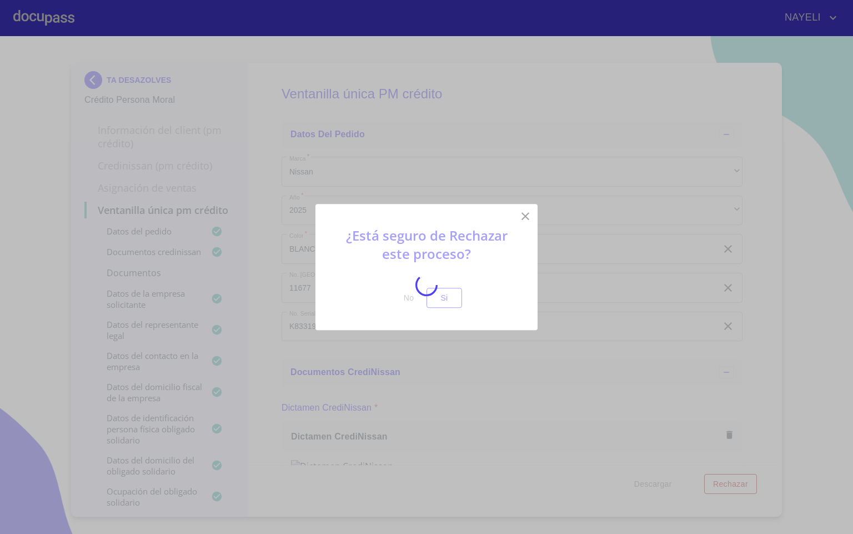
scroll to position [3250, 0]
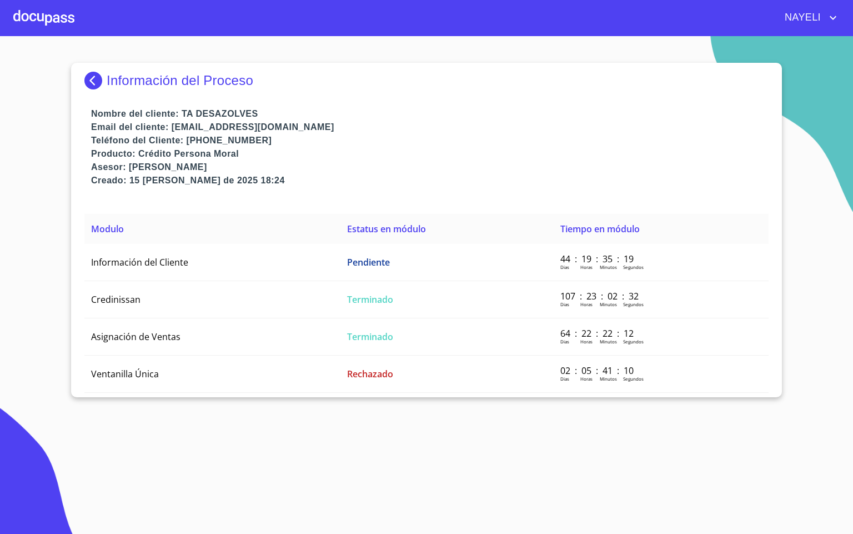
click at [77, 21] on div "NAYELI" at bounding box center [457, 18] width 766 height 18
click at [49, 24] on div at bounding box center [43, 18] width 61 height 36
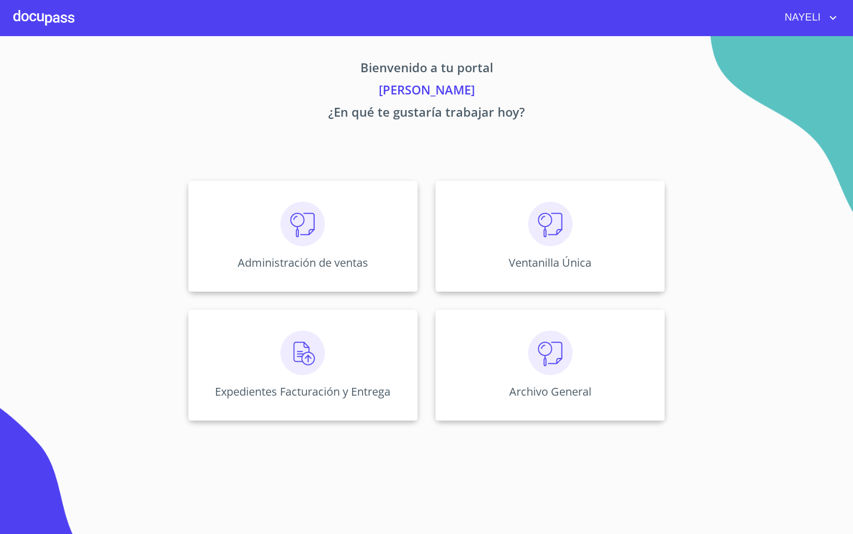
click at [288, 217] on img at bounding box center [303, 224] width 44 height 44
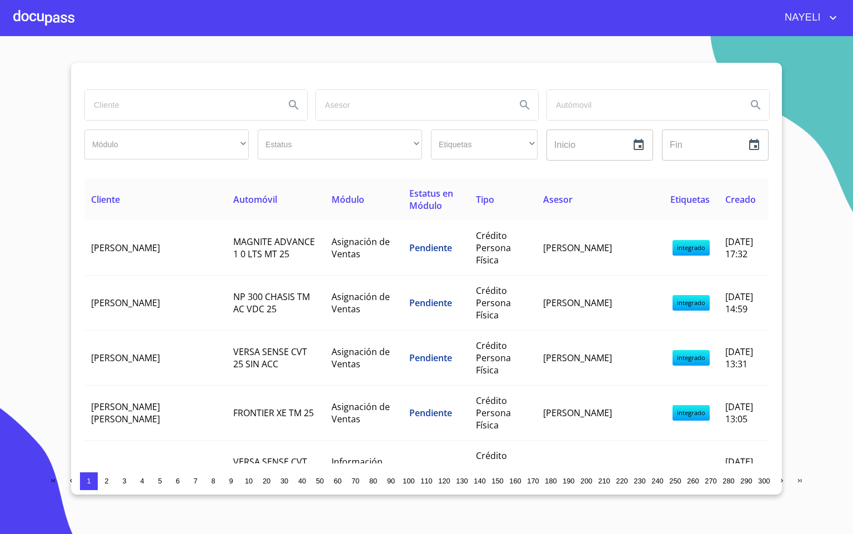
click at [127, 108] on input "search" at bounding box center [180, 105] width 191 height 30
type input "ITZEL"
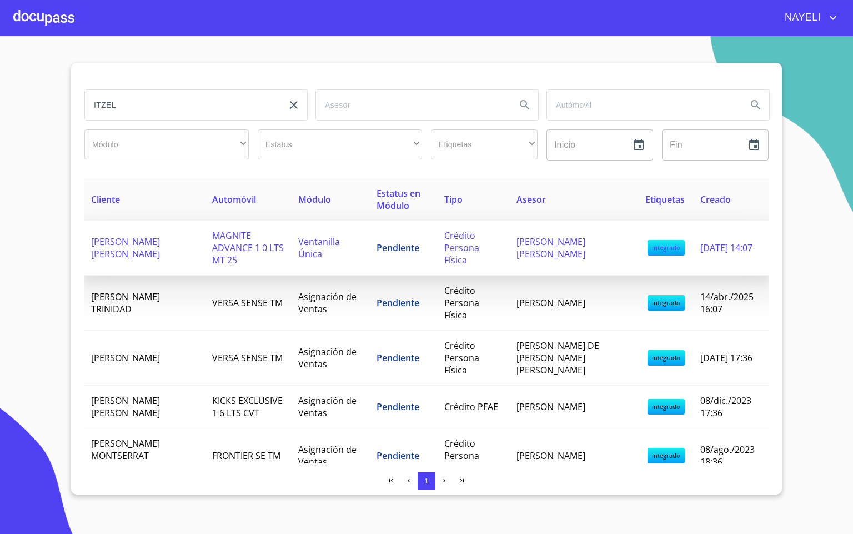
click at [169, 257] on td "ITZEL CELESTE ROMERO SOTO" at bounding box center [144, 248] width 121 height 55
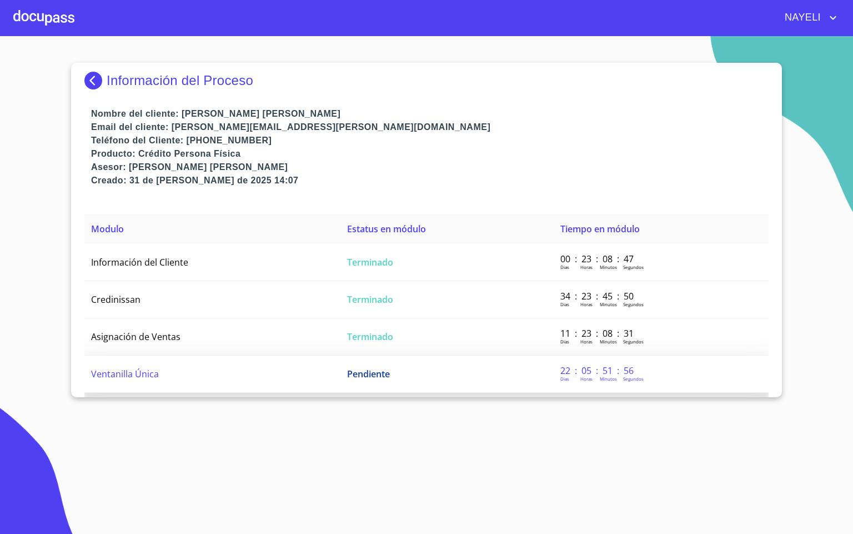
click at [150, 369] on span "Ventanilla Única" at bounding box center [125, 374] width 68 height 12
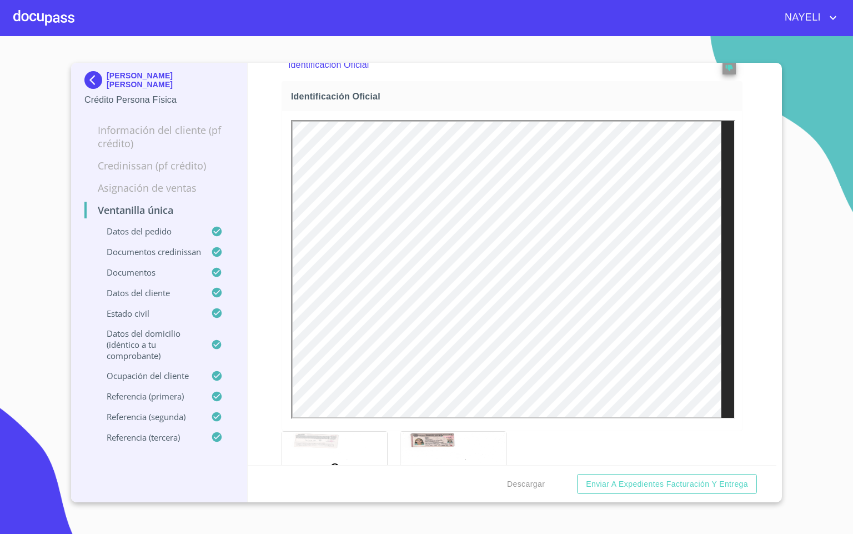
scroll to position [917, 0]
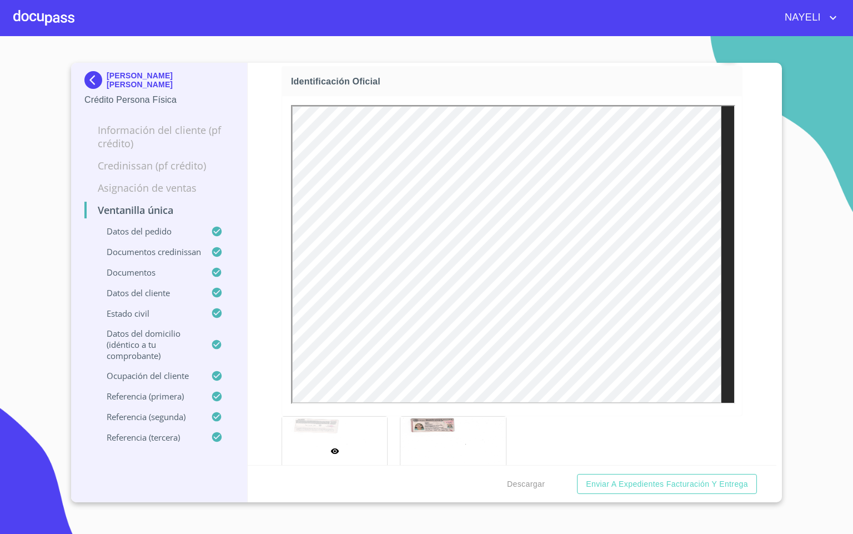
click at [0, 0] on div at bounding box center [0, 0] width 0 height 0
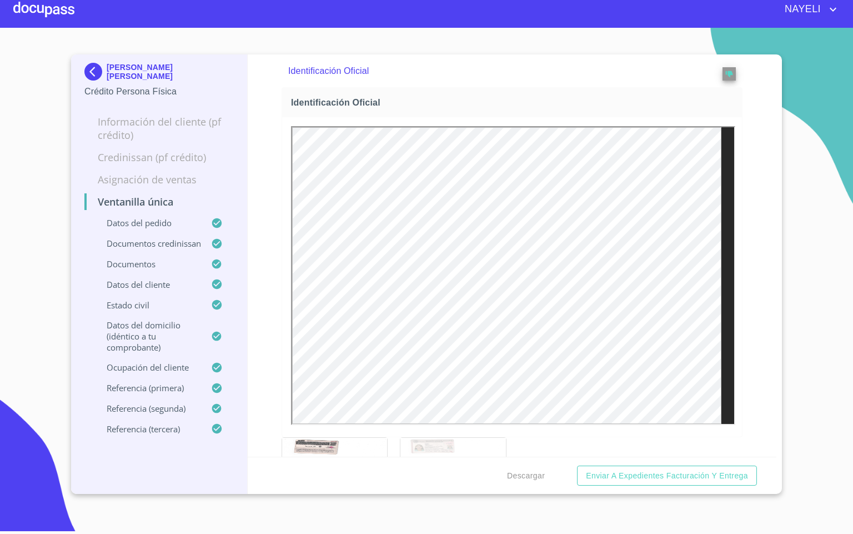
scroll to position [0, 0]
